Goal: Information Seeking & Learning: Learn about a topic

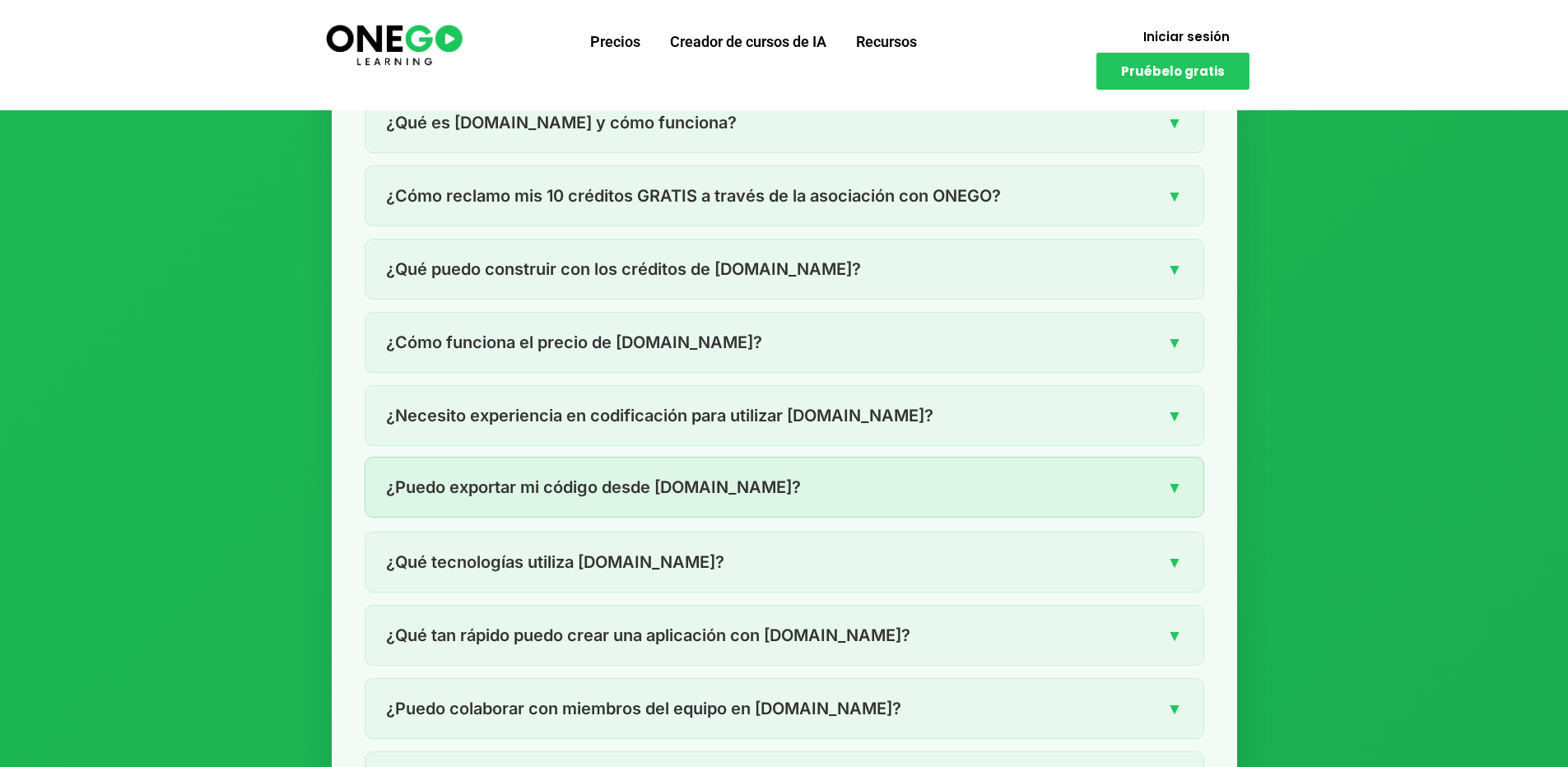
click at [1176, 477] on font "▼" at bounding box center [1175, 487] width 16 height 19
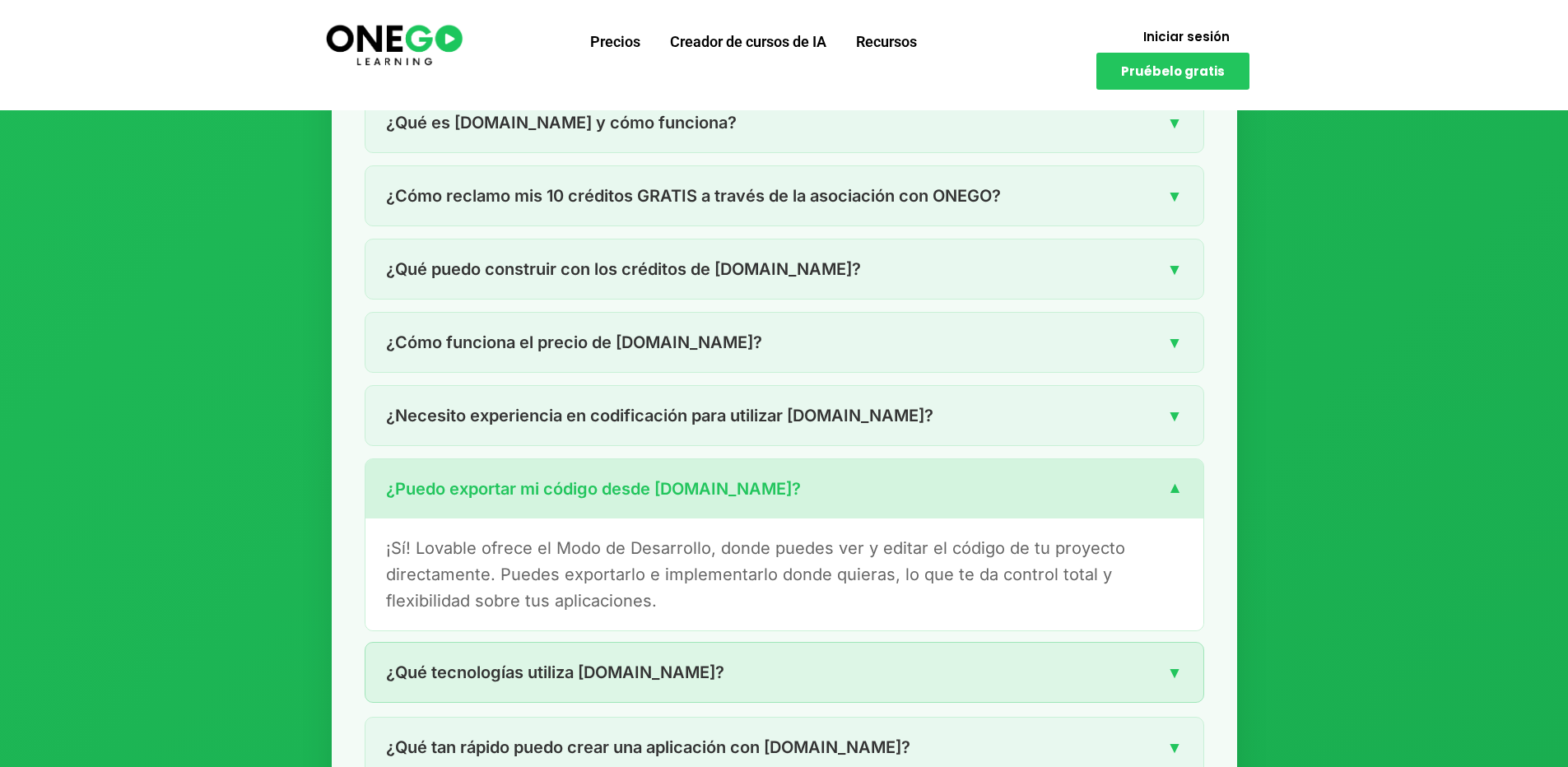
click at [863, 642] on div "¿Qué tecnologías utiliza [DOMAIN_NAME]? ▼" at bounding box center [784, 672] width 838 height 59
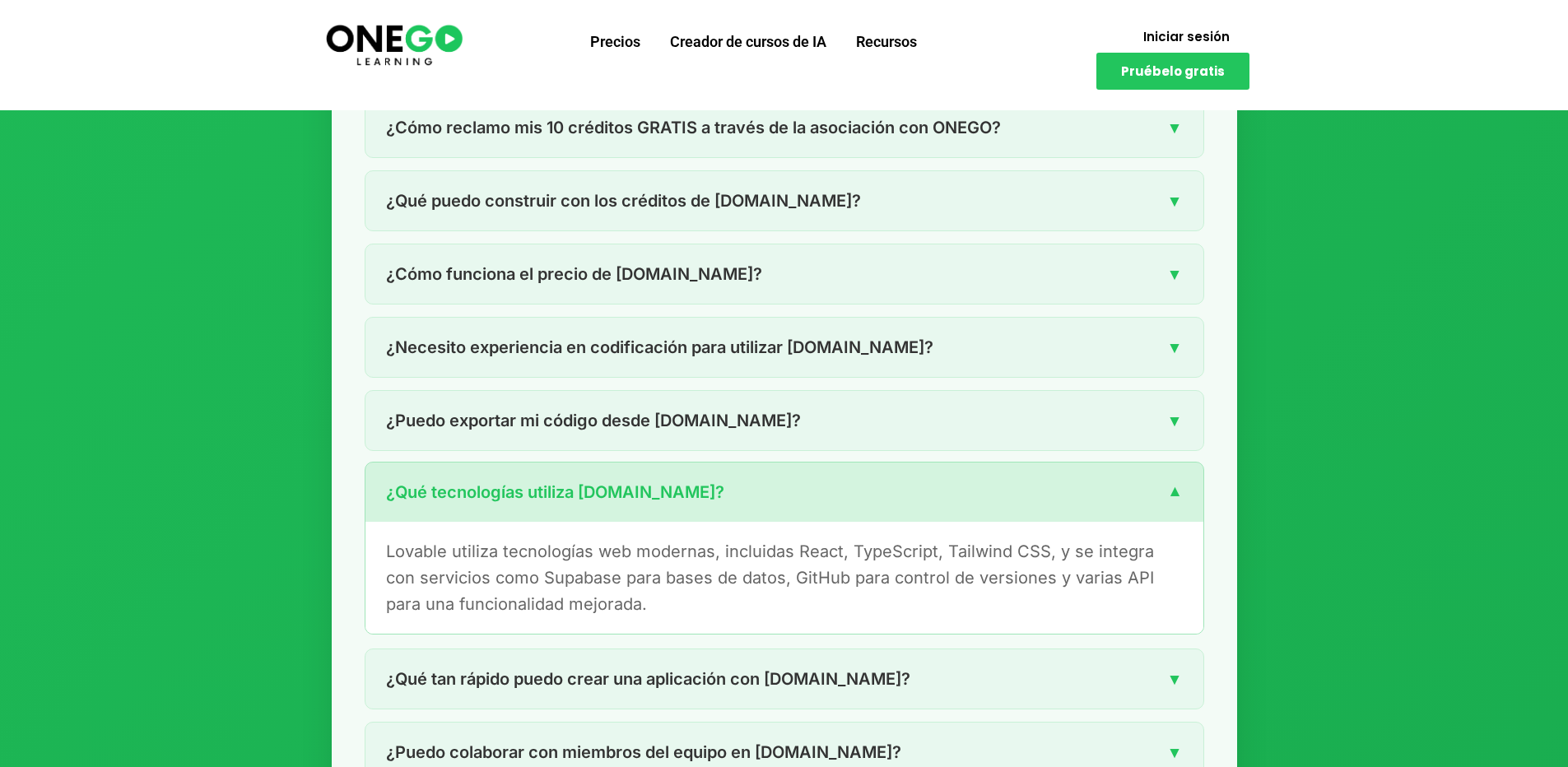
scroll to position [2775, 0]
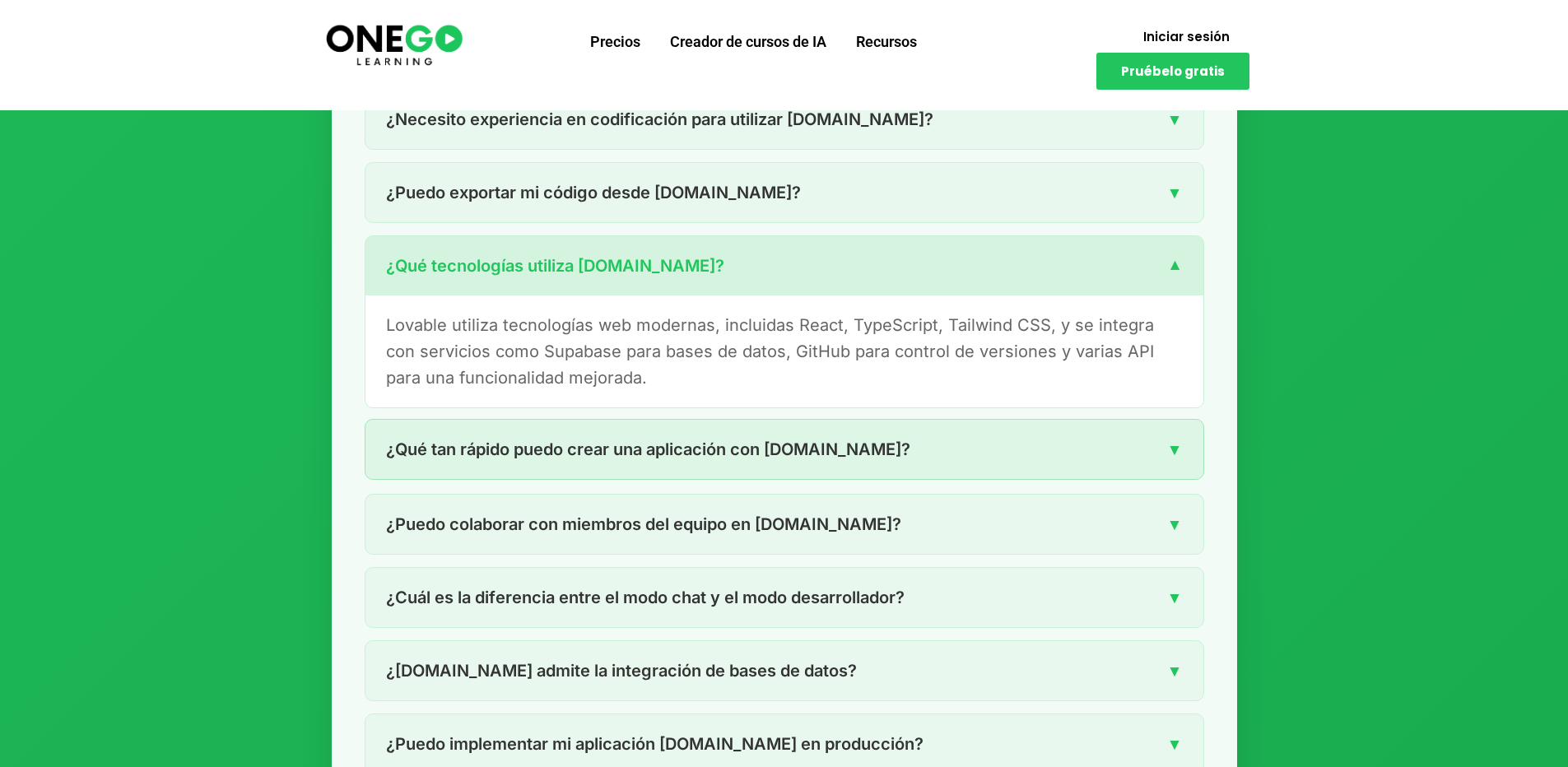
click at [610, 420] on div "¿Qué tan rápido puedo crear una aplicación con [DOMAIN_NAME]? ▼" at bounding box center [784, 449] width 838 height 59
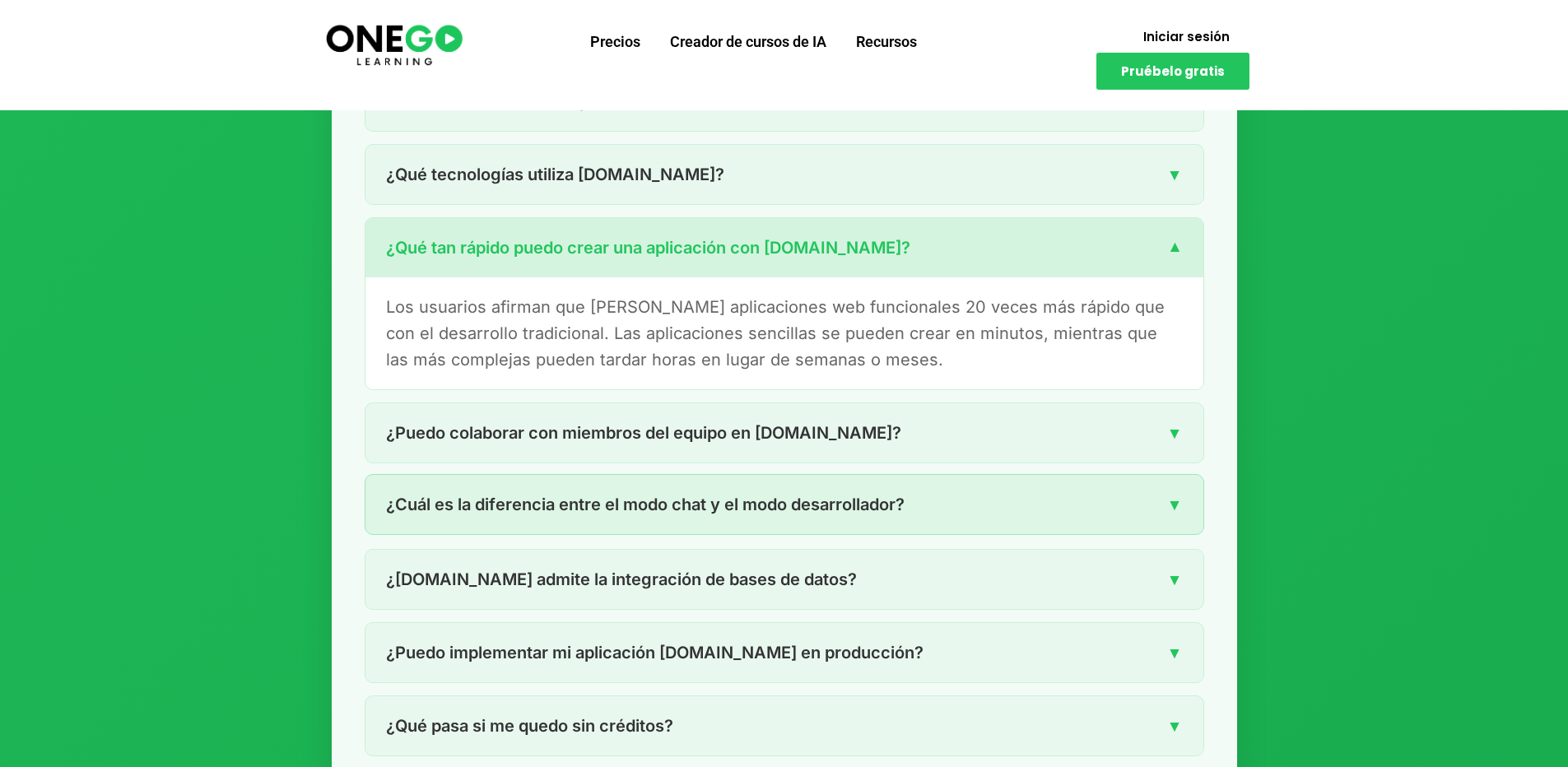
scroll to position [2873, 0]
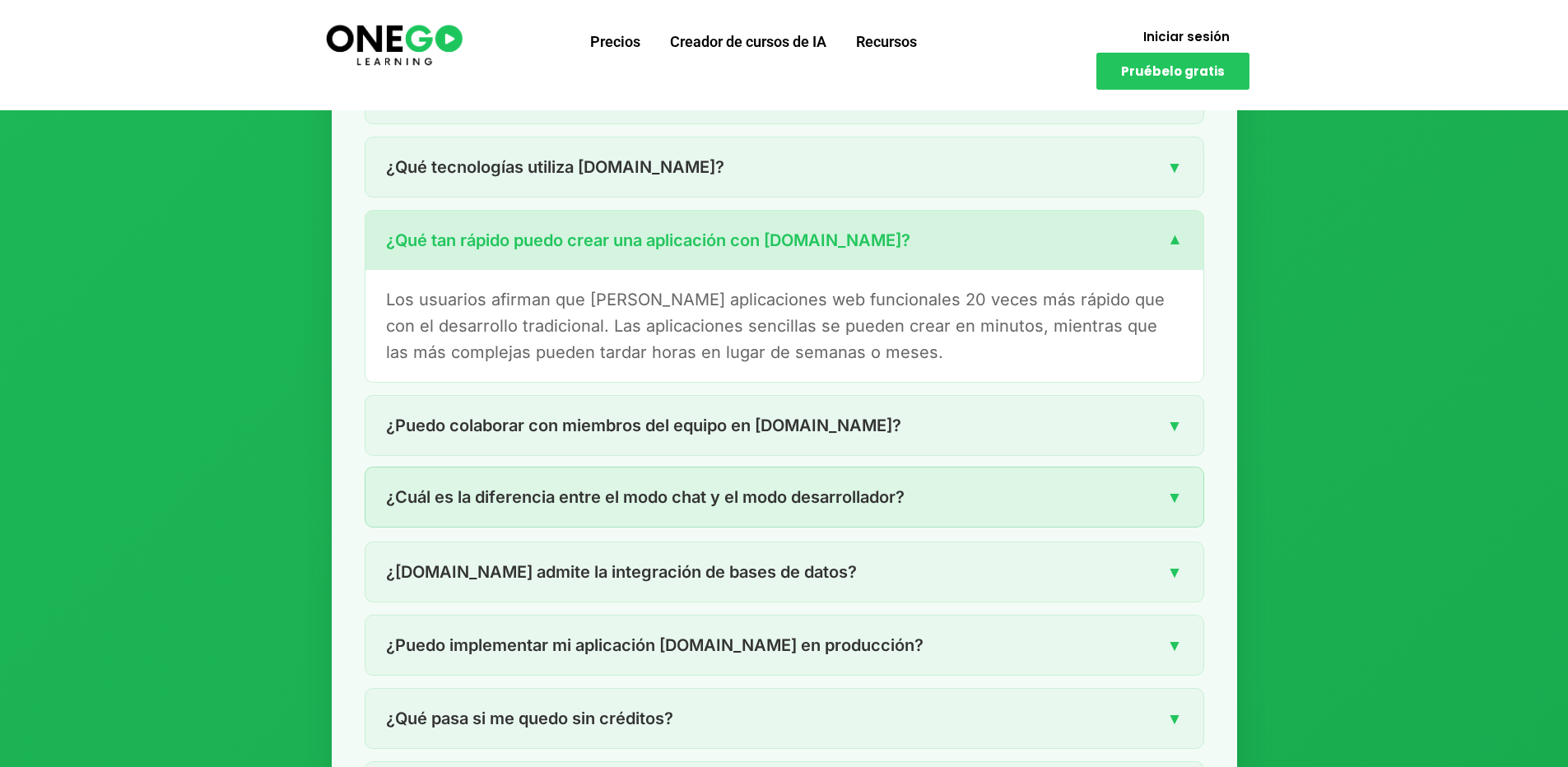
click at [633, 488] on font "¿Cuál es la diferencia entre el modo chat y el modo desarrollador?" at bounding box center [645, 497] width 519 height 19
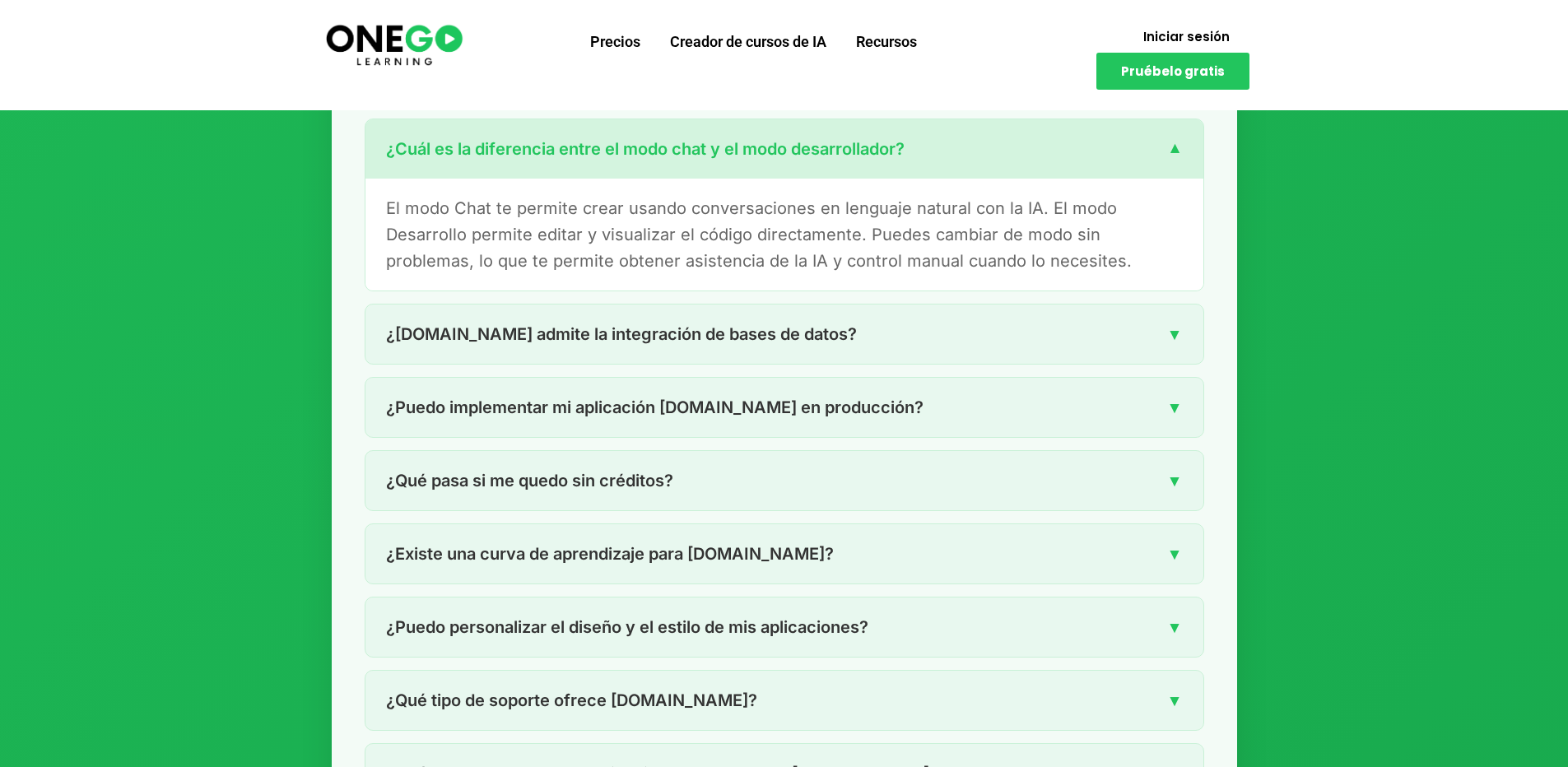
scroll to position [3170, 0]
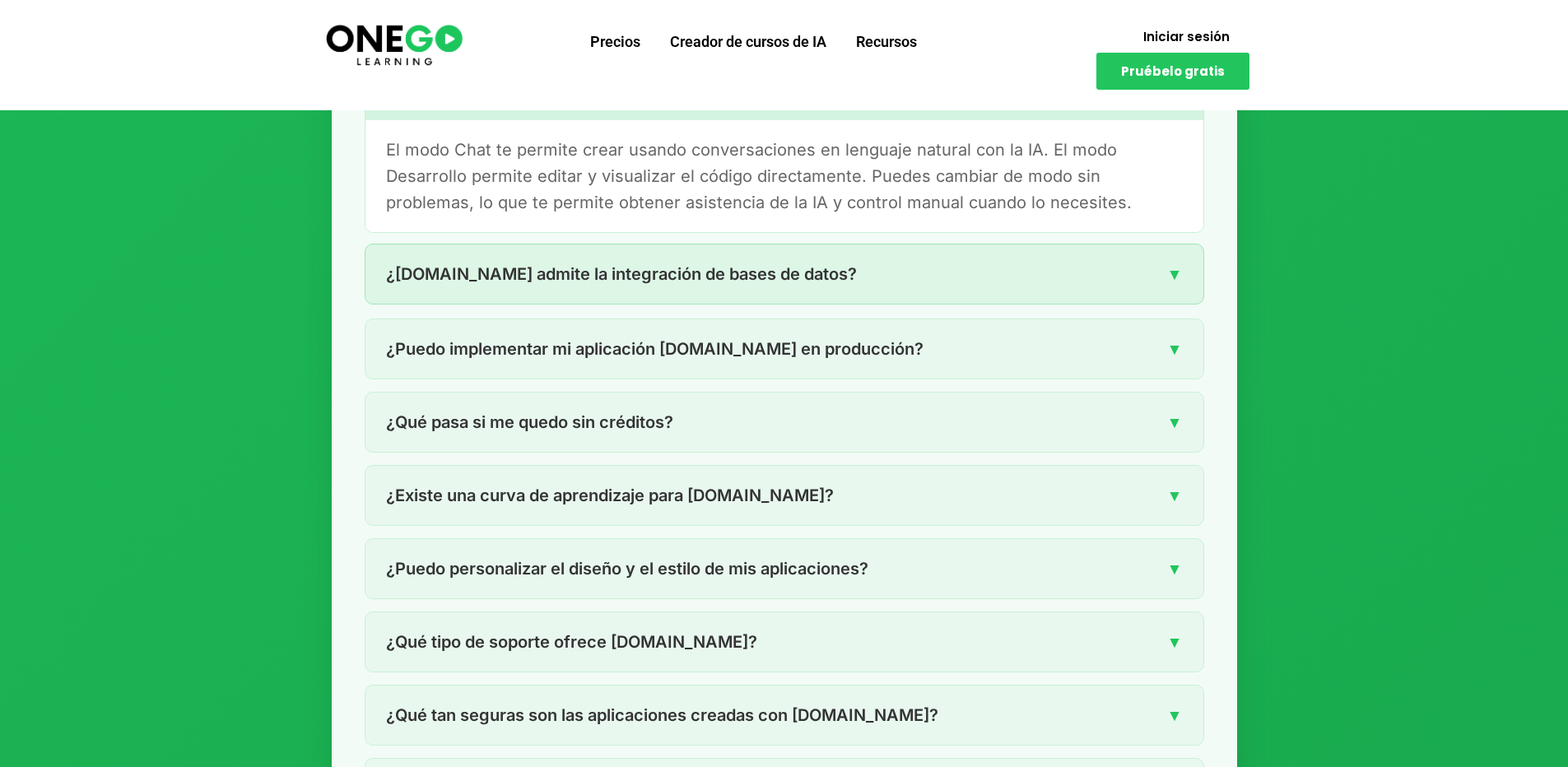
click at [740, 264] on font "¿[DOMAIN_NAME] admite la integración de bases de datos?" at bounding box center [622, 274] width 471 height 19
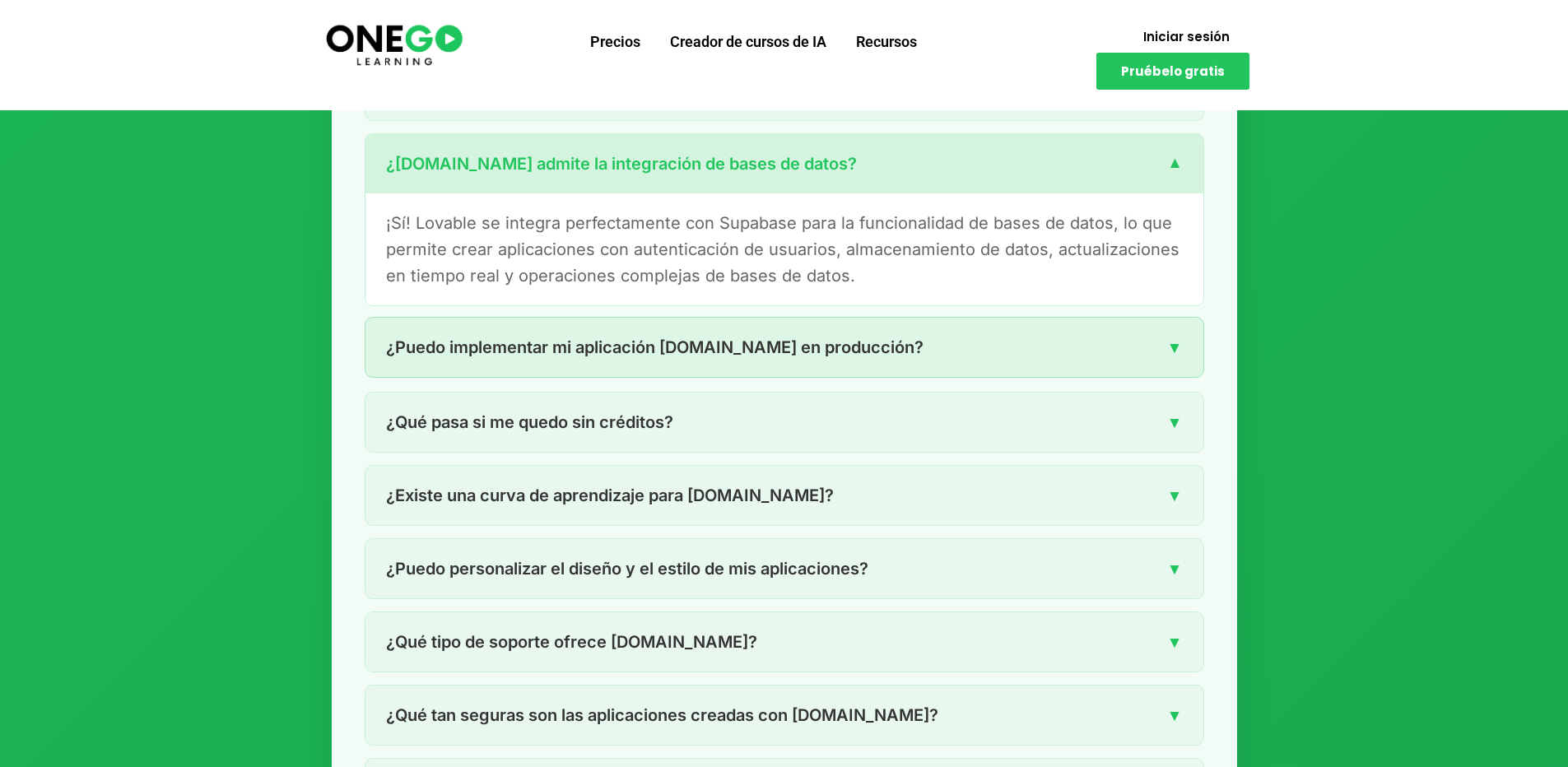
click at [771, 338] on font "¿Puedo implementar mi aplicación [DOMAIN_NAME] en producción?" at bounding box center [655, 347] width 537 height 19
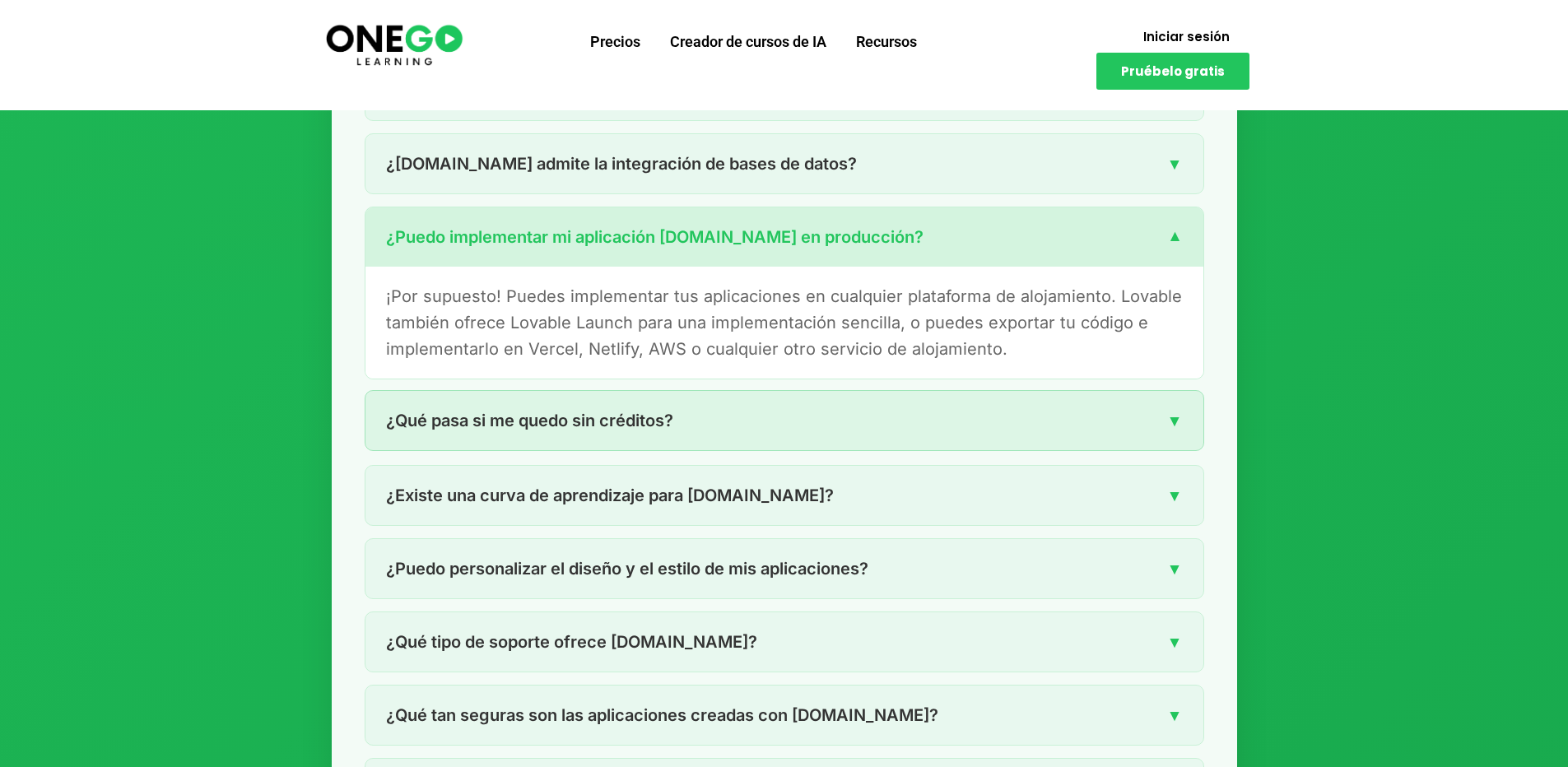
click at [632, 411] on font "¿Qué pasa si me quedo sin créditos?" at bounding box center [529, 420] width 287 height 19
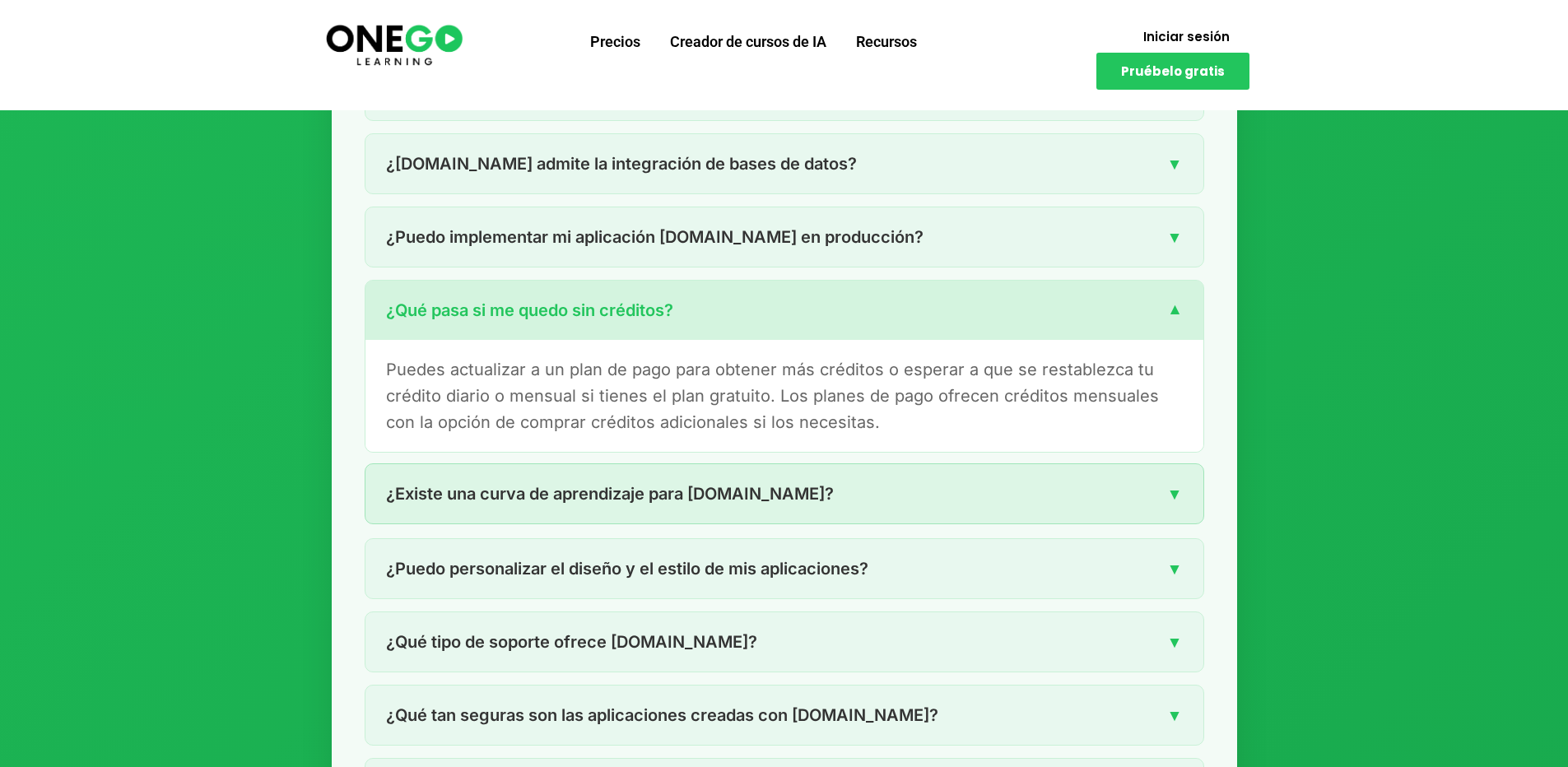
click at [597, 484] on font "¿Existe una curva de aprendizaje para [DOMAIN_NAME]?" at bounding box center [610, 493] width 448 height 19
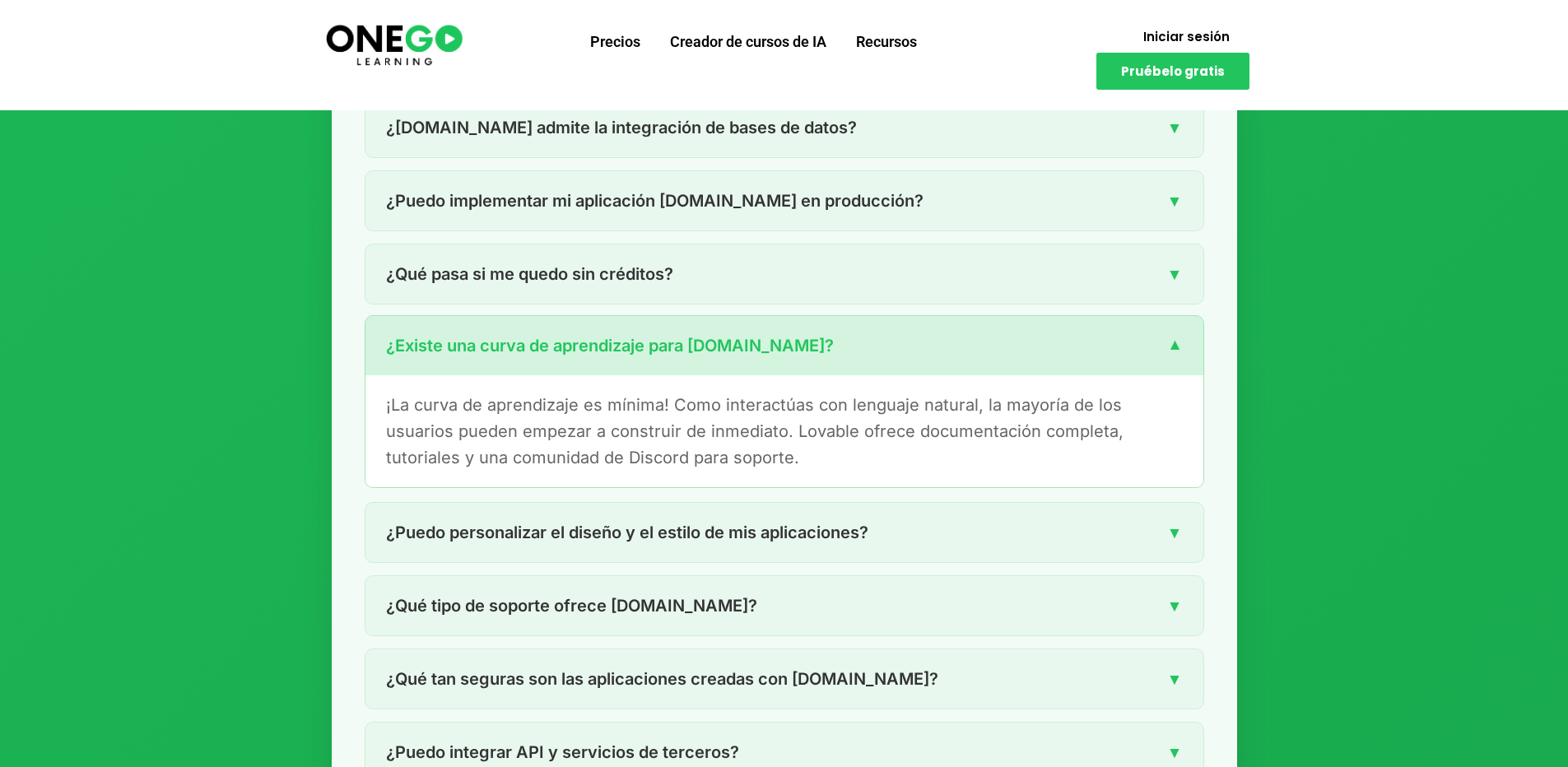
scroll to position [3269, 0]
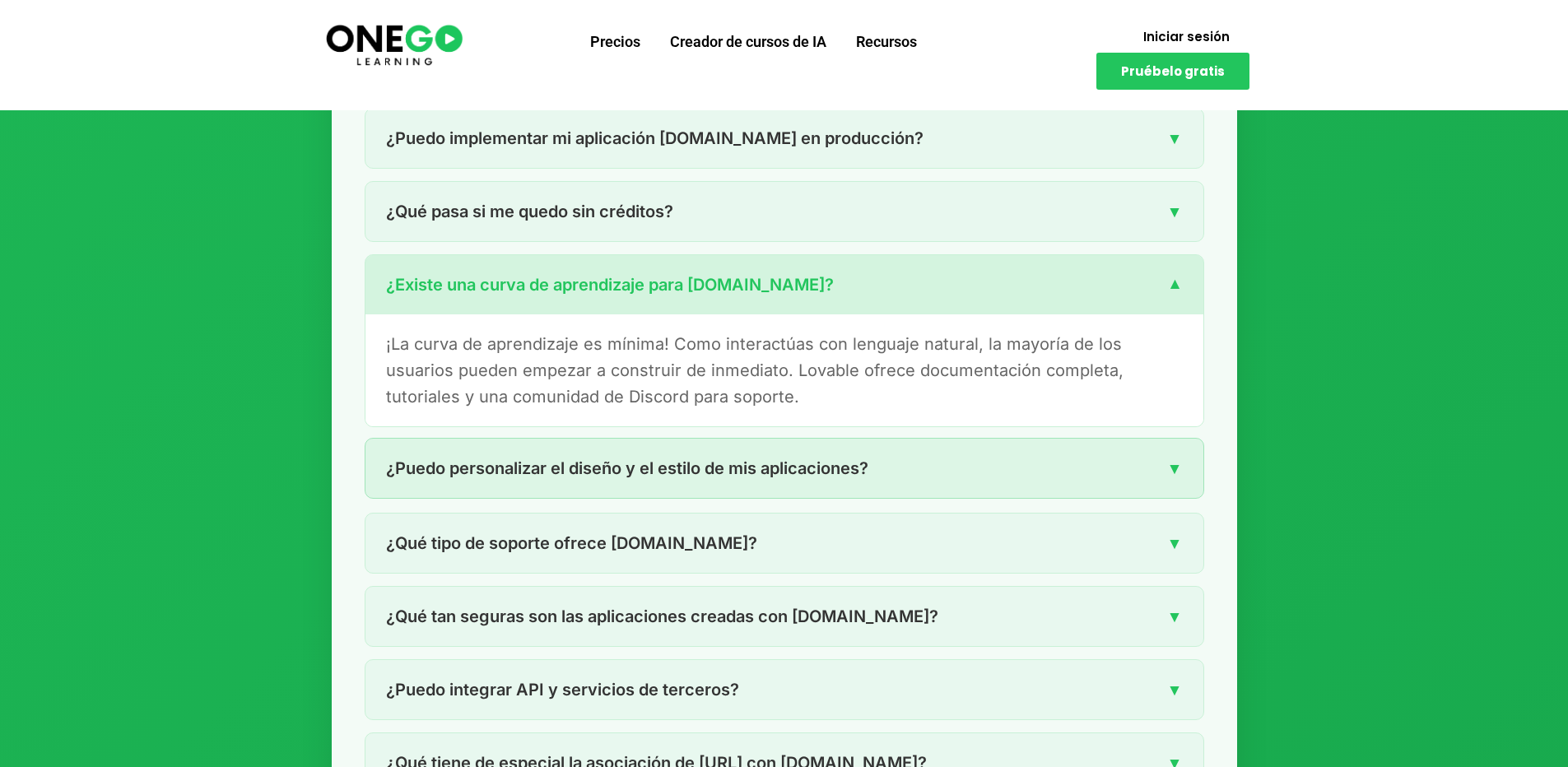
click at [608, 458] on font "¿Puedo personalizar el diseño y el estilo de mis aplicaciones?" at bounding box center [628, 468] width 483 height 19
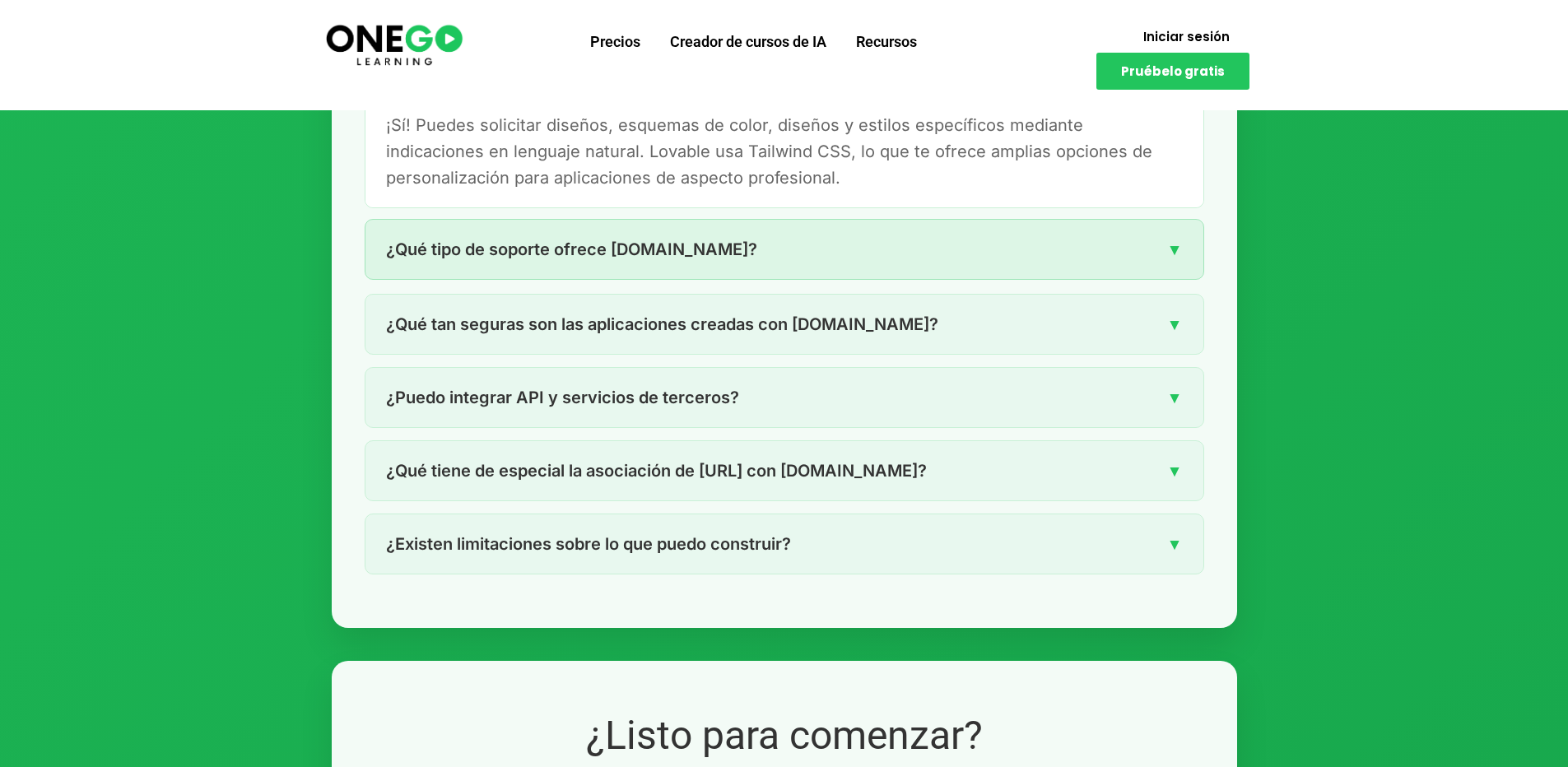
scroll to position [3564, 0]
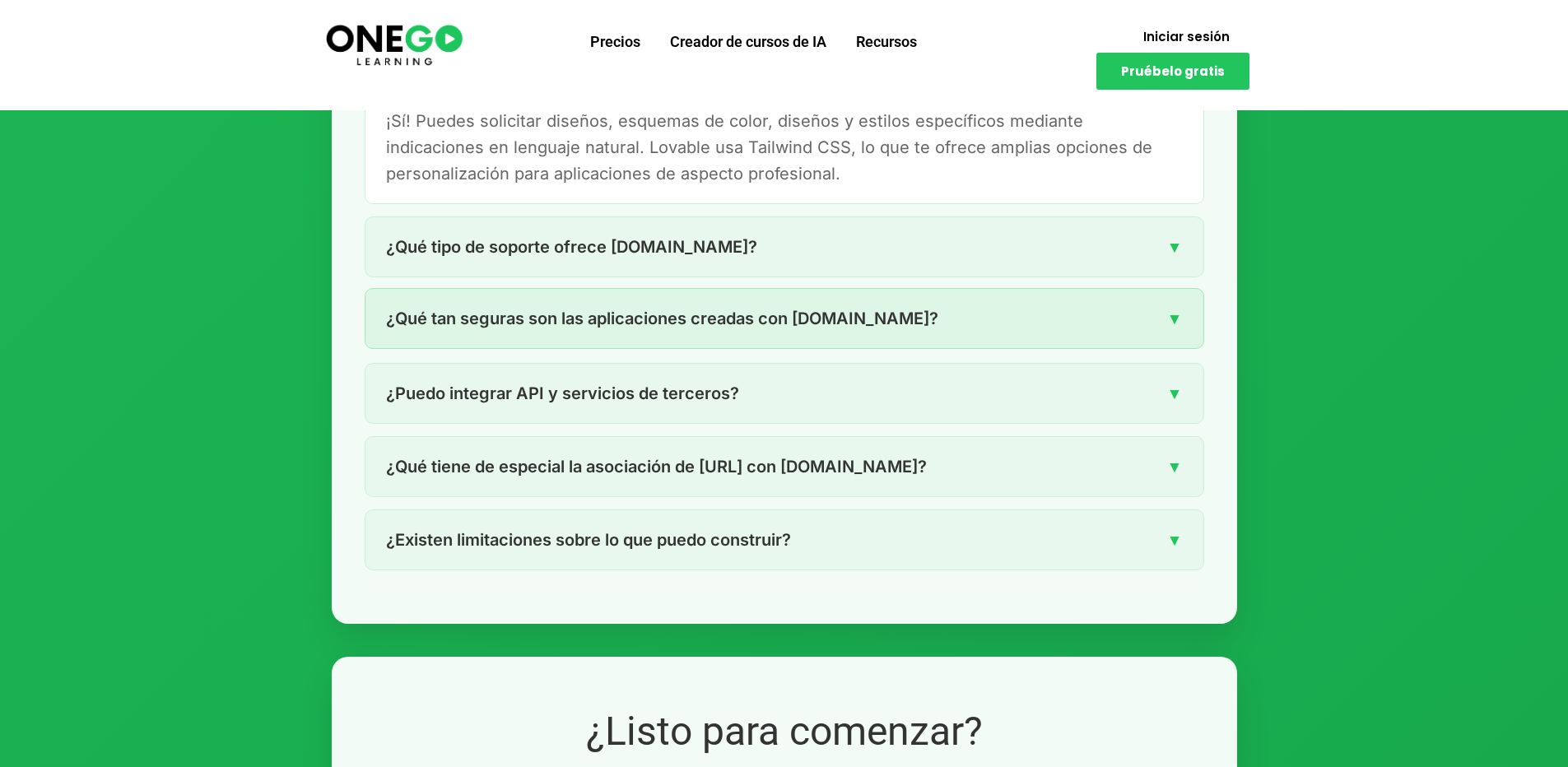
click at [634, 309] on font "¿Qué tan seguras son las aplicaciones creadas con [DOMAIN_NAME]?" at bounding box center [662, 318] width 552 height 19
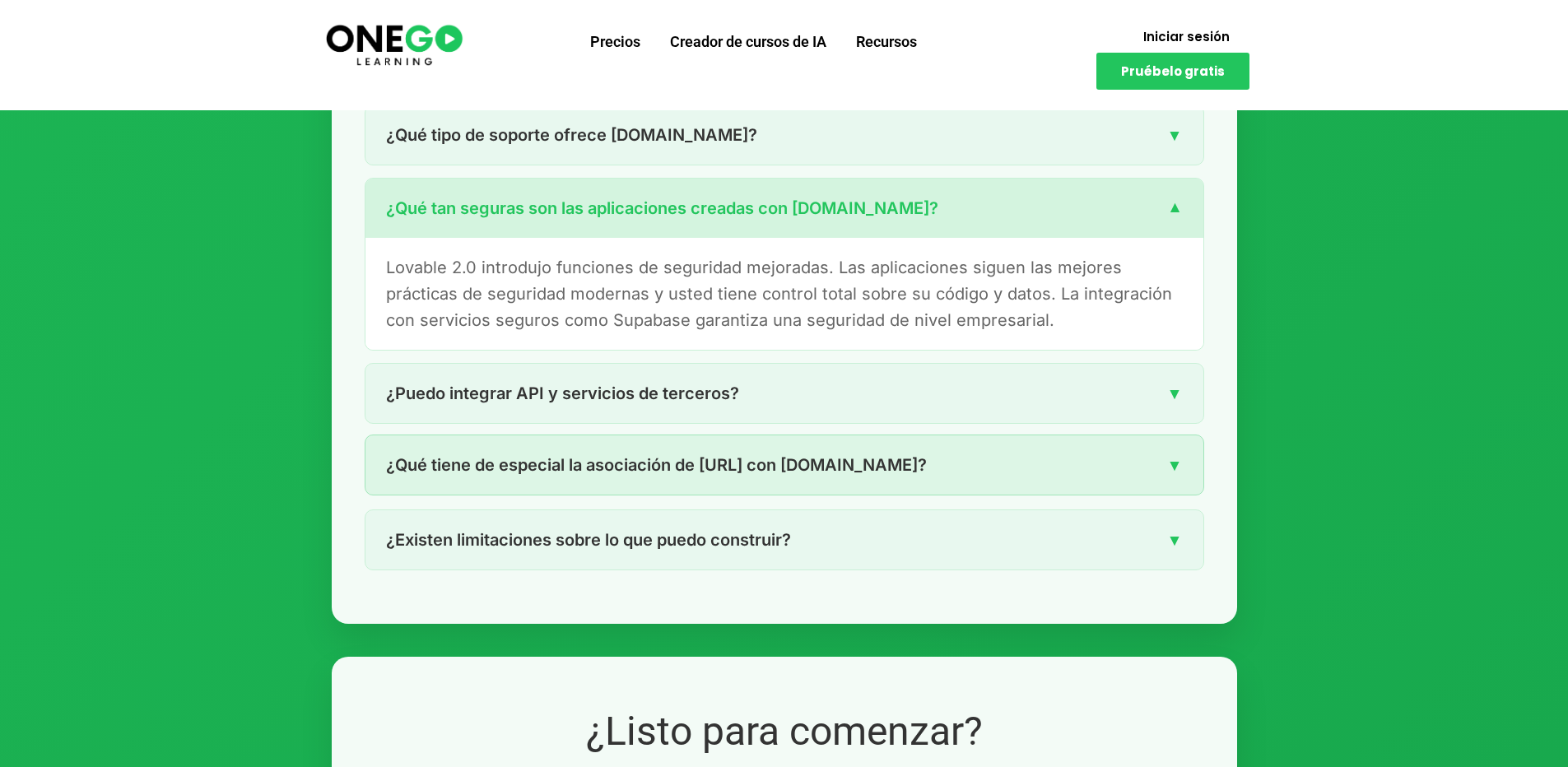
click at [730, 456] on font "¿Qué tiene de especial la asociación de [URL] con [DOMAIN_NAME]?" at bounding box center [657, 465] width 541 height 19
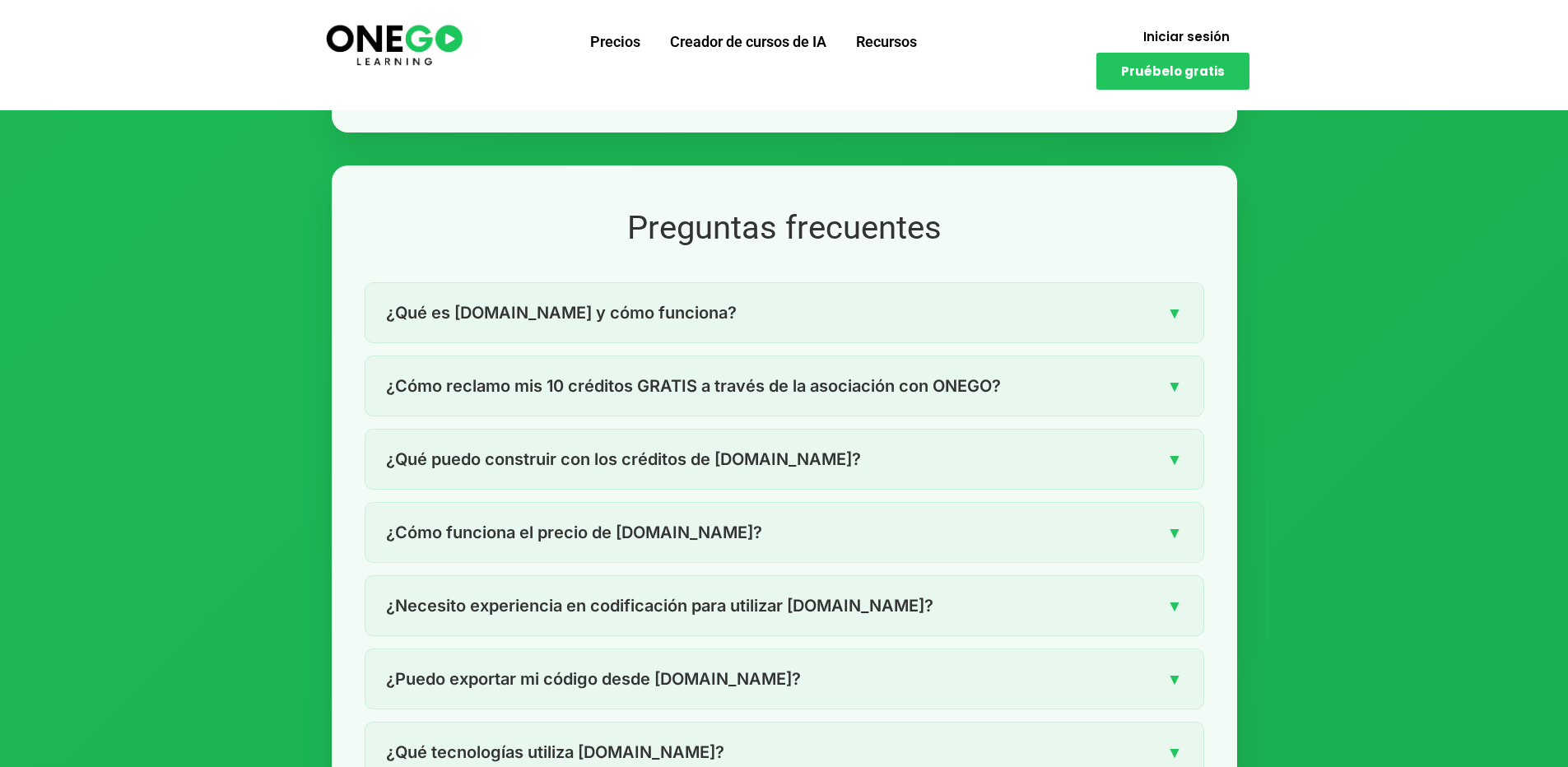
scroll to position [2281, 0]
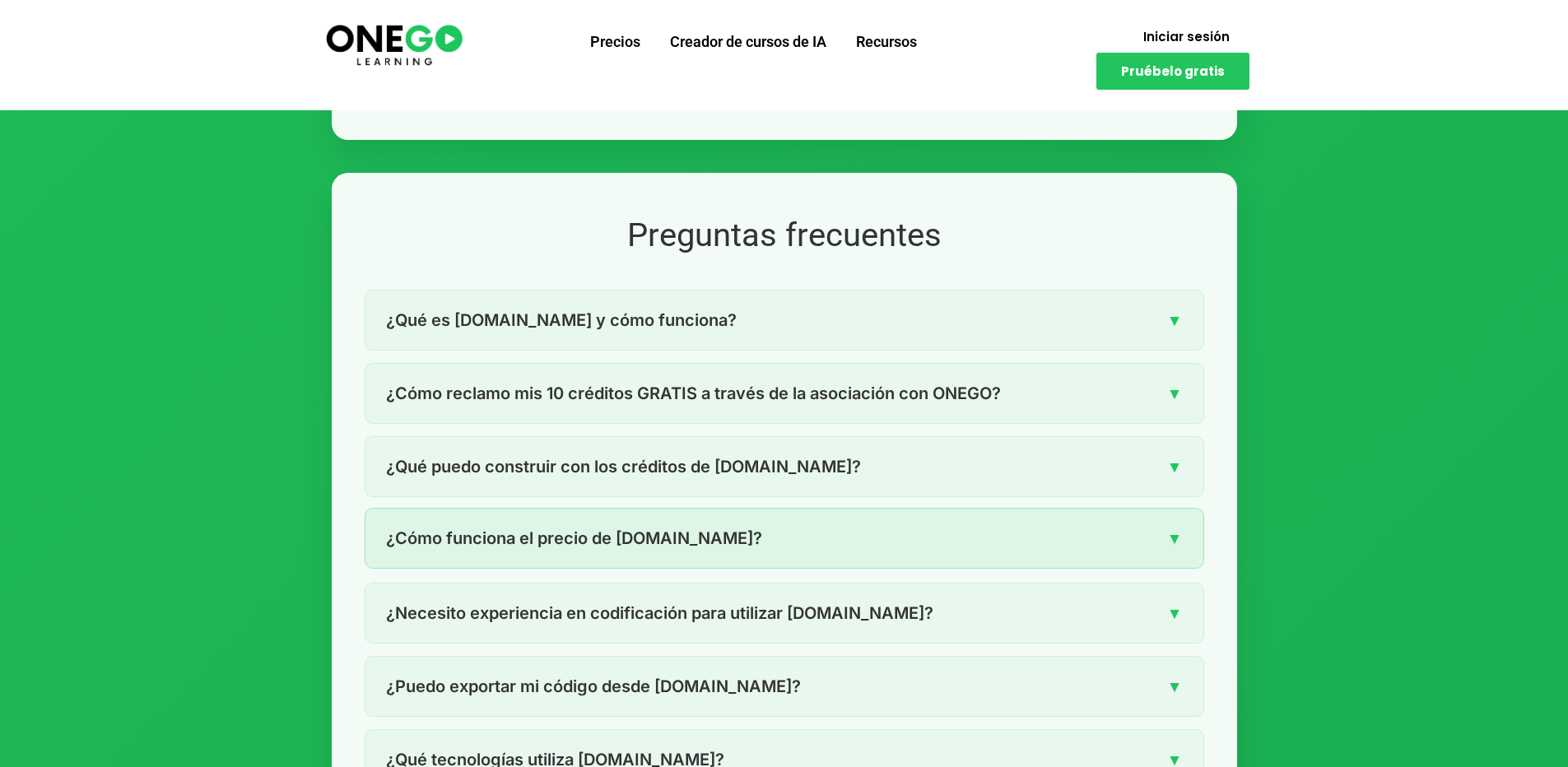
click at [679, 529] on font "¿Cómo funciona el precio de [DOMAIN_NAME]?" at bounding box center [574, 538] width 376 height 19
